Goal: Information Seeking & Learning: Compare options

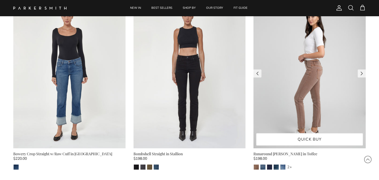
scroll to position [233, 0]
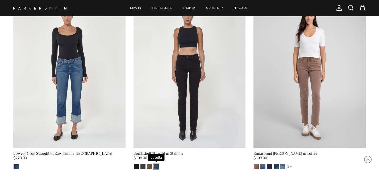
click at [158, 166] on img "La Jolla" at bounding box center [156, 166] width 5 height 5
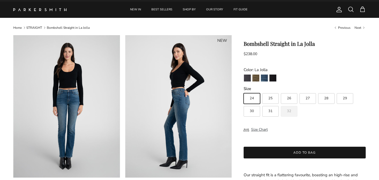
scroll to position [6, 0]
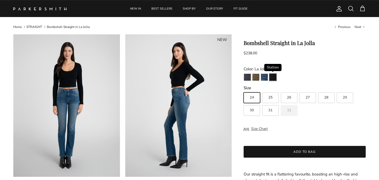
click at [272, 78] on img "Stallion" at bounding box center [272, 77] width 7 height 7
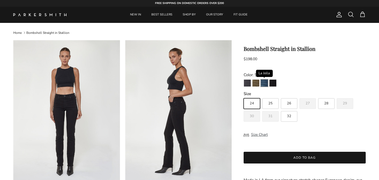
click at [263, 81] on img "La Jolla" at bounding box center [264, 82] width 7 height 7
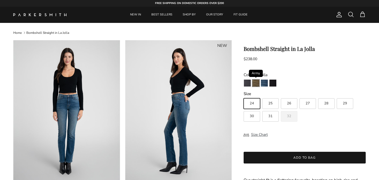
click at [257, 84] on img "Army" at bounding box center [255, 82] width 7 height 7
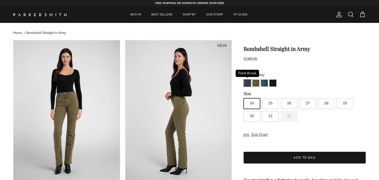
click at [247, 83] on img "Point Break" at bounding box center [247, 82] width 7 height 7
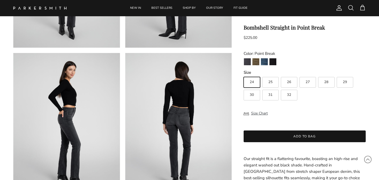
scroll to position [140, 0]
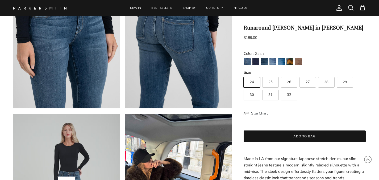
scroll to position [374, 0]
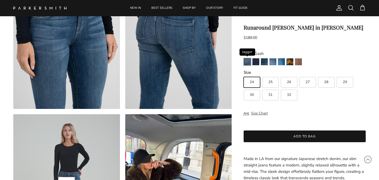
click at [248, 64] on img "Jagger" at bounding box center [247, 61] width 7 height 7
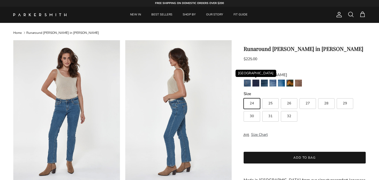
click at [255, 86] on link "[GEOGRAPHIC_DATA]" at bounding box center [255, 83] width 7 height 9
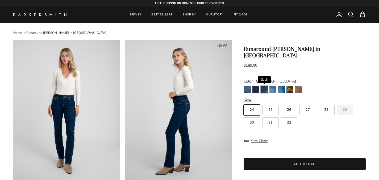
click at [266, 86] on img "Gash" at bounding box center [264, 89] width 7 height 7
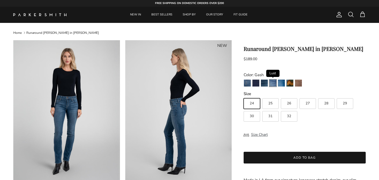
click at [273, 84] on img "Lust" at bounding box center [272, 82] width 7 height 7
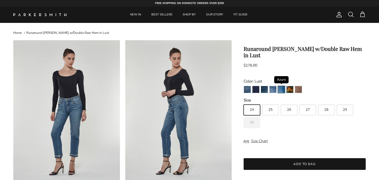
click at [279, 86] on img "Azure" at bounding box center [281, 89] width 7 height 7
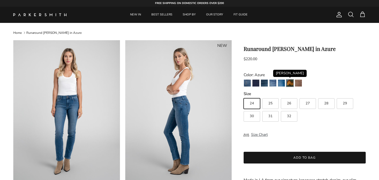
click at [287, 85] on img "Fairchild" at bounding box center [289, 82] width 7 height 7
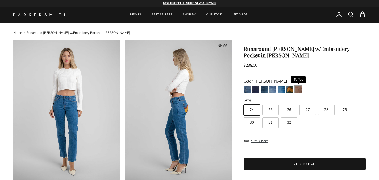
click at [299, 86] on img "Toffee" at bounding box center [298, 89] width 7 height 7
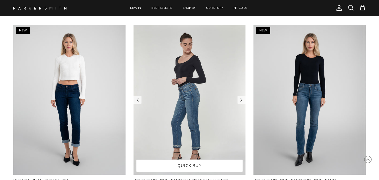
scroll to position [540, 0]
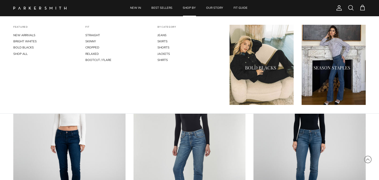
click at [190, 9] on link "SHOP BY" at bounding box center [189, 8] width 23 height 16
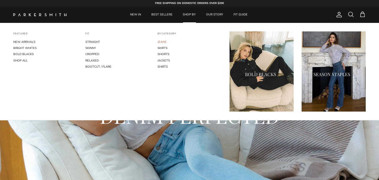
click at [163, 43] on link "JEANS" at bounding box center [189, 42] width 64 height 6
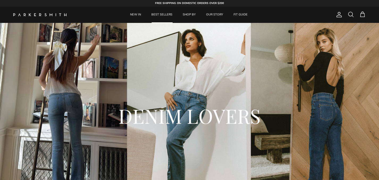
click at [164, 14] on link "BEST SELLERS" at bounding box center [161, 15] width 31 height 16
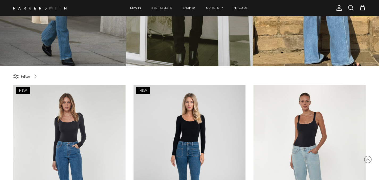
scroll to position [149, 0]
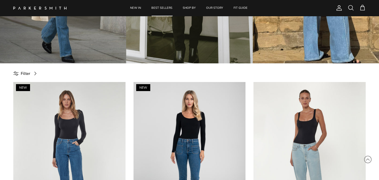
click at [24, 71] on span "Filter" at bounding box center [26, 73] width 10 height 6
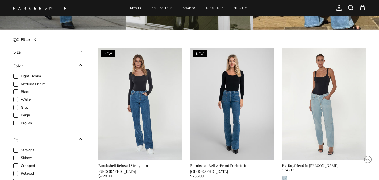
scroll to position [183, 0]
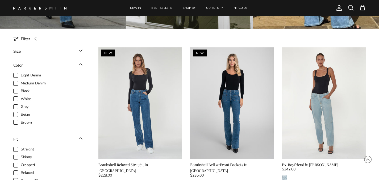
click at [21, 74] on span "Light Denim" at bounding box center [31, 75] width 20 height 5
click at [20, 73] on input "Light Denim" at bounding box center [20, 72] width 1 height 1
checkbox input "true"
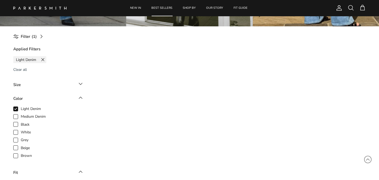
scroll to position [199, 0]
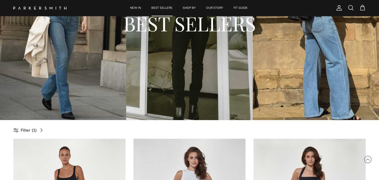
scroll to position [90, 0]
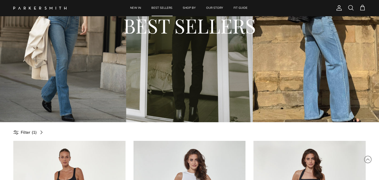
click at [26, 131] on span "Filter" at bounding box center [26, 132] width 10 height 6
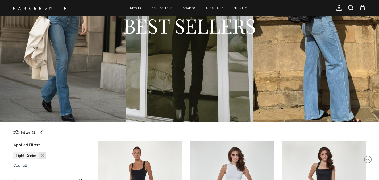
click at [43, 154] on span at bounding box center [42, 155] width 7 height 7
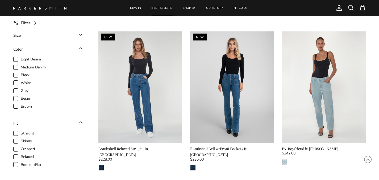
scroll to position [200, 0]
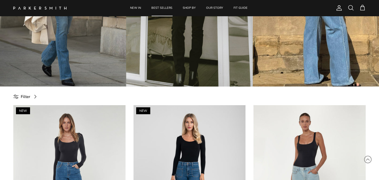
scroll to position [125, 0]
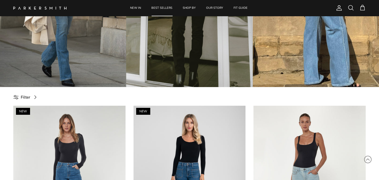
click at [31, 98] on link "Filter" at bounding box center [26, 97] width 27 height 12
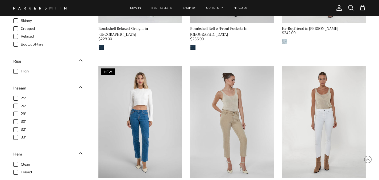
scroll to position [320, 0]
click at [21, 129] on span "32"" at bounding box center [24, 128] width 6 height 5
click at [20, 126] on input "32"" at bounding box center [20, 126] width 1 height 1
checkbox input "true"
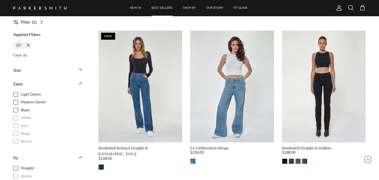
scroll to position [200, 0]
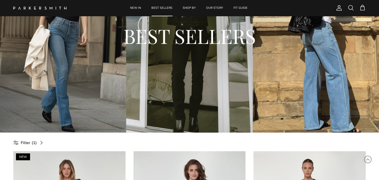
scroll to position [76, 0]
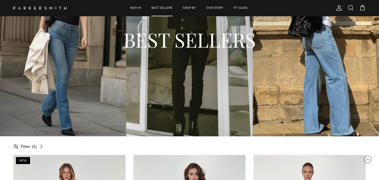
click at [28, 147] on span "Filter" at bounding box center [26, 146] width 10 height 6
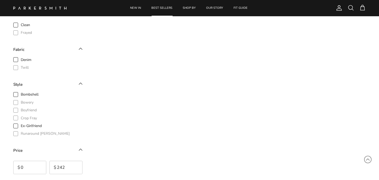
scroll to position [495, 0]
click at [21, 94] on span "Bombshell" at bounding box center [30, 93] width 18 height 5
click at [20, 91] on input "Bombshell" at bounding box center [20, 91] width 1 height 1
checkbox input "true"
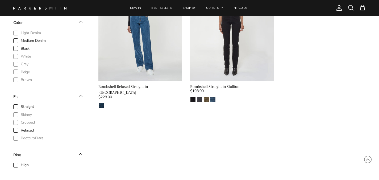
scroll to position [227, 0]
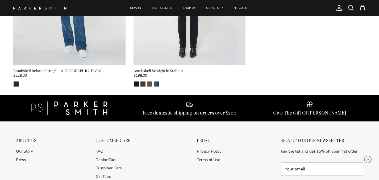
scroll to position [290, 0]
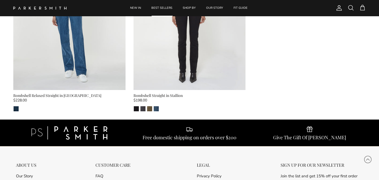
click at [159, 97] on div "Bombshell Straight in Stallion" at bounding box center [189, 96] width 112 height 6
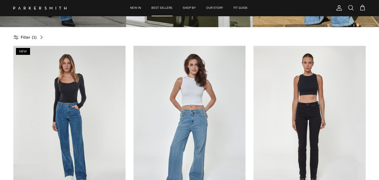
scroll to position [175, 0]
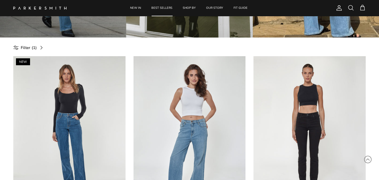
click at [28, 45] on span "Filter" at bounding box center [26, 47] width 10 height 6
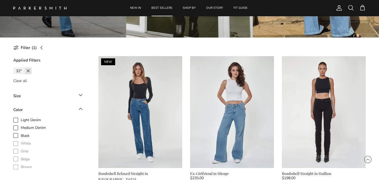
click at [29, 69] on span at bounding box center [28, 70] width 7 height 7
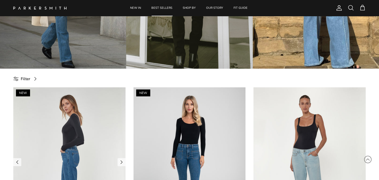
scroll to position [129, 0]
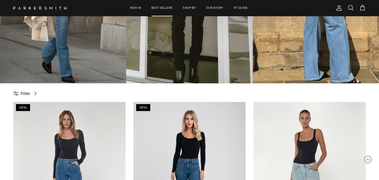
click at [19, 93] on link "Filter" at bounding box center [26, 93] width 27 height 12
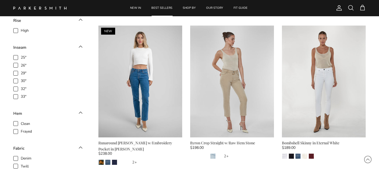
scroll to position [374, 0]
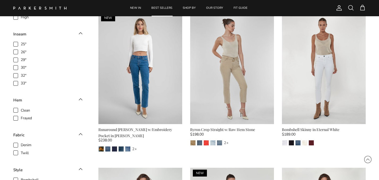
click at [21, 110] on span "Clean" at bounding box center [25, 110] width 9 height 5
click at [20, 108] on input "Clean" at bounding box center [20, 107] width 1 height 1
checkbox input "true"
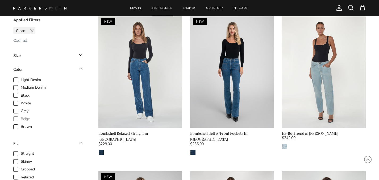
scroll to position [207, 0]
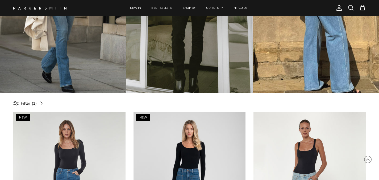
scroll to position [90, 0]
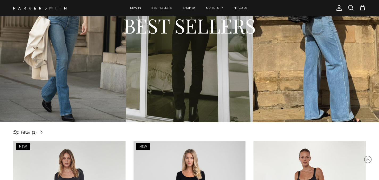
click at [28, 131] on span "Filter" at bounding box center [26, 132] width 10 height 6
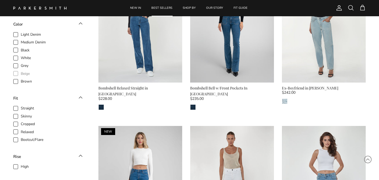
scroll to position [261, 0]
click at [21, 42] on span "Medium Denim" at bounding box center [33, 41] width 25 height 5
click at [20, 39] on input "Medium Denim" at bounding box center [20, 39] width 1 height 1
checkbox input "true"
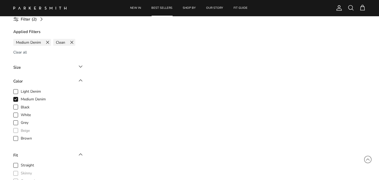
scroll to position [200, 0]
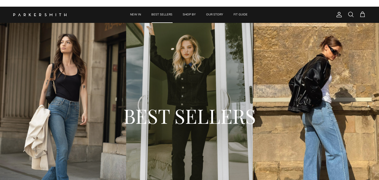
scroll to position [200, 0]
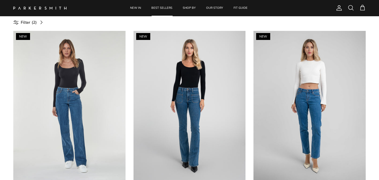
click at [24, 24] on span "Filter" at bounding box center [26, 22] width 10 height 6
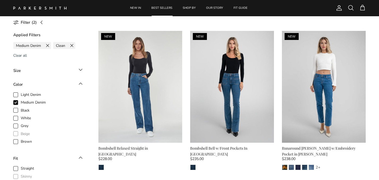
click at [21, 125] on span "Grey" at bounding box center [25, 125] width 8 height 5
click at [20, 123] on input "Grey" at bounding box center [20, 123] width 1 height 1
checkbox input "true"
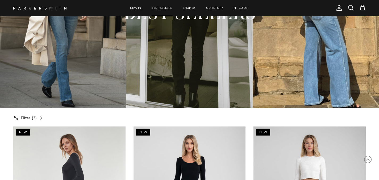
scroll to position [101, 0]
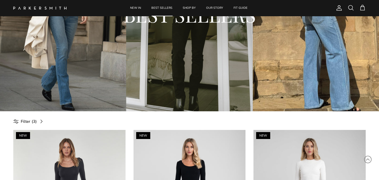
click at [26, 118] on span "Filter" at bounding box center [26, 121] width 10 height 6
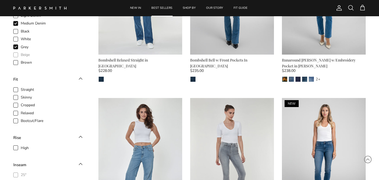
scroll to position [289, 0]
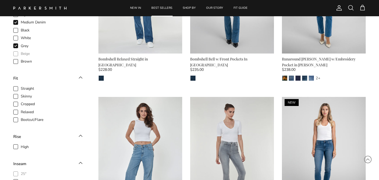
click at [21, 113] on span "Relaxed" at bounding box center [27, 111] width 13 height 5
click at [20, 109] on input "Relaxed" at bounding box center [20, 109] width 1 height 1
checkbox input "true"
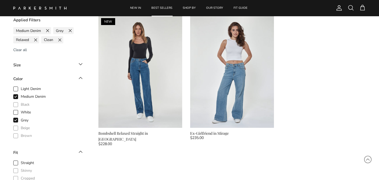
scroll to position [203, 0]
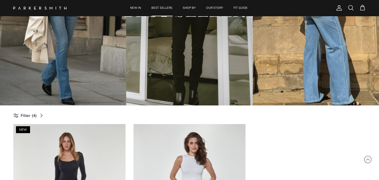
scroll to position [111, 0]
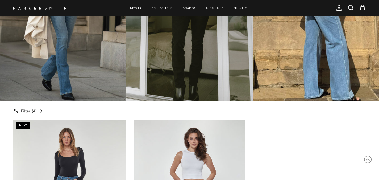
click at [26, 114] on span "Filter" at bounding box center [26, 111] width 10 height 6
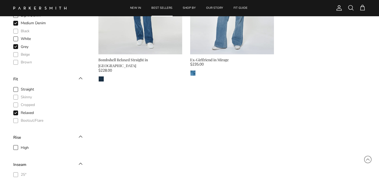
scroll to position [299, 0]
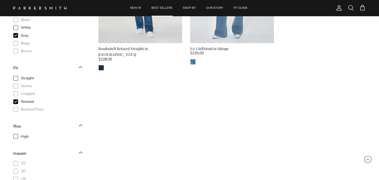
click at [21, 79] on span "Straight" at bounding box center [27, 78] width 13 height 5
click at [20, 76] on input "Straight" at bounding box center [20, 75] width 1 height 1
checkbox input "true"
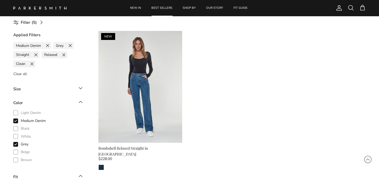
scroll to position [200, 0]
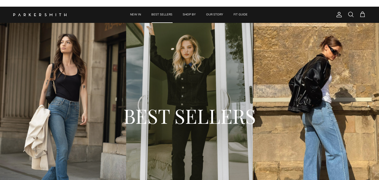
scroll to position [200, 0]
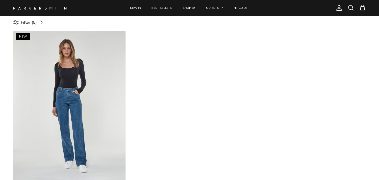
click at [27, 26] on link "Filter (5)" at bounding box center [29, 22] width 33 height 12
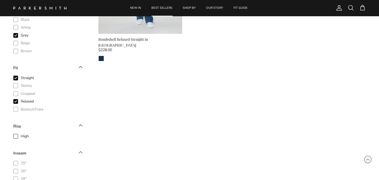
scroll to position [312, 0]
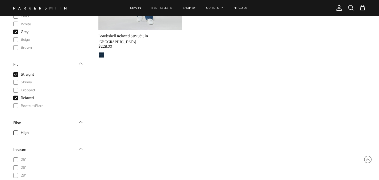
click at [21, 106] on span "Bootcut/Flare" at bounding box center [32, 105] width 23 height 5
click at [16, 74] on icon at bounding box center [15, 74] width 3 height 2
click at [20, 72] on input "Straight" at bounding box center [20, 72] width 1 height 1
checkbox input "false"
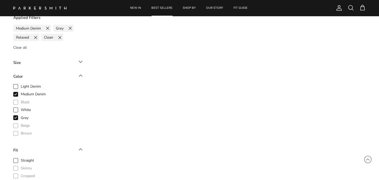
scroll to position [209, 0]
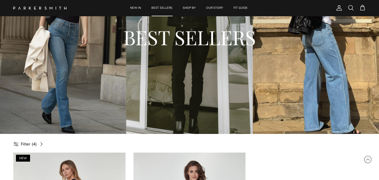
scroll to position [55, 0]
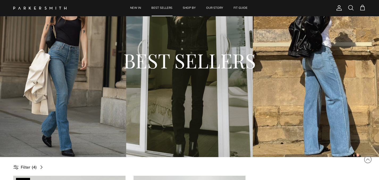
click at [25, 166] on span "Filter" at bounding box center [26, 167] width 10 height 6
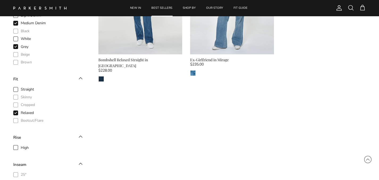
scroll to position [293, 0]
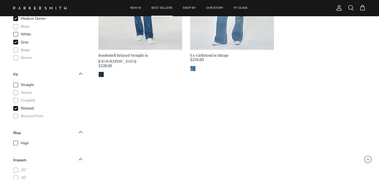
click at [16, 109] on icon at bounding box center [15, 108] width 5 height 5
click at [20, 106] on input "Relaxed" at bounding box center [20, 105] width 1 height 1
checkbox input "false"
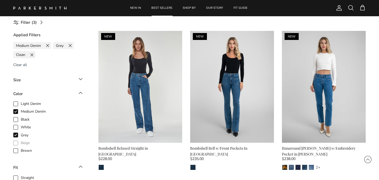
scroll to position [201, 0]
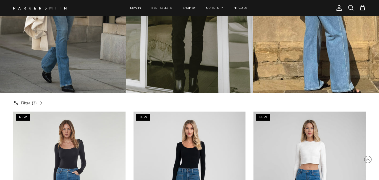
scroll to position [100, 0]
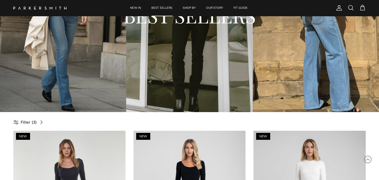
click at [29, 120] on span "Filter" at bounding box center [26, 122] width 10 height 6
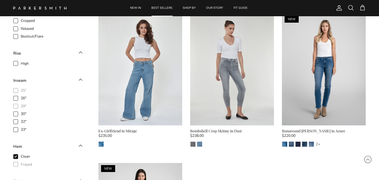
scroll to position [374, 0]
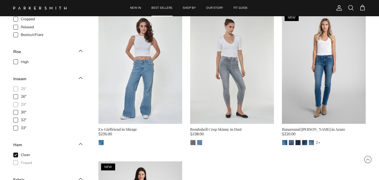
click at [21, 62] on span "High" at bounding box center [25, 61] width 8 height 5
click at [20, 59] on input "High" at bounding box center [20, 59] width 1 height 1
checkbox input "true"
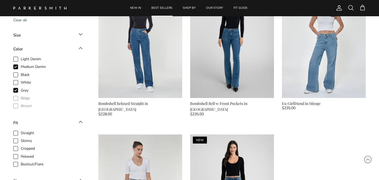
scroll to position [204, 0]
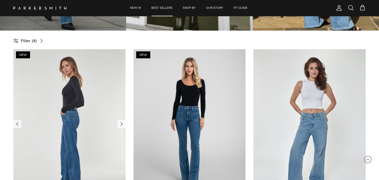
scroll to position [178, 0]
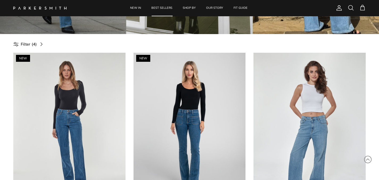
click at [27, 46] on span "Filter" at bounding box center [26, 44] width 10 height 6
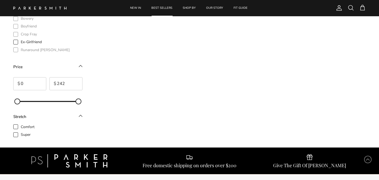
scroll to position [592, 0]
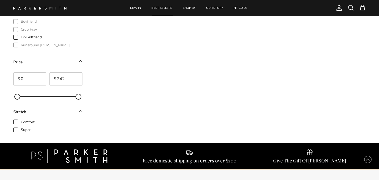
click at [21, 120] on span "Comfort" at bounding box center [28, 121] width 14 height 5
click at [20, 119] on input "Comfort" at bounding box center [20, 119] width 1 height 1
checkbox input "true"
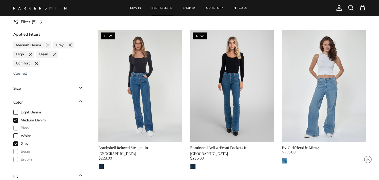
scroll to position [200, 0]
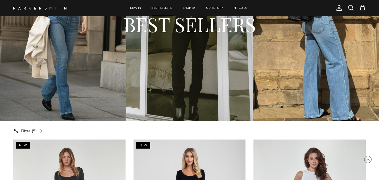
scroll to position [92, 0]
click at [26, 132] on span "Filter" at bounding box center [26, 130] width 10 height 6
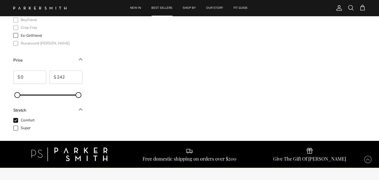
scroll to position [605, 0]
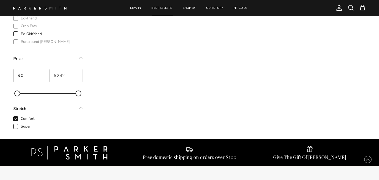
click at [21, 126] on span "Super" at bounding box center [26, 126] width 10 height 5
click at [20, 124] on input "Super" at bounding box center [20, 123] width 1 height 1
checkbox input "true"
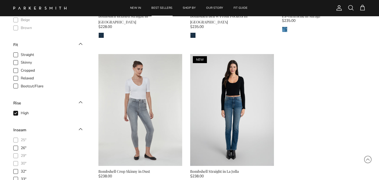
scroll to position [259, 0]
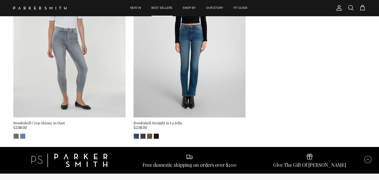
scroll to position [458, 0]
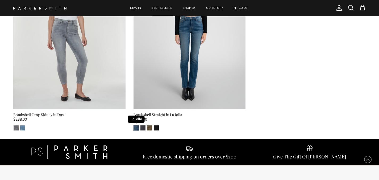
click at [137, 129] on img "La Jolla" at bounding box center [136, 127] width 5 height 5
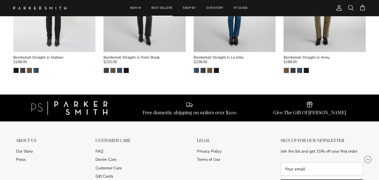
scroll to position [718, 0]
